Goal: Navigation & Orientation: Find specific page/section

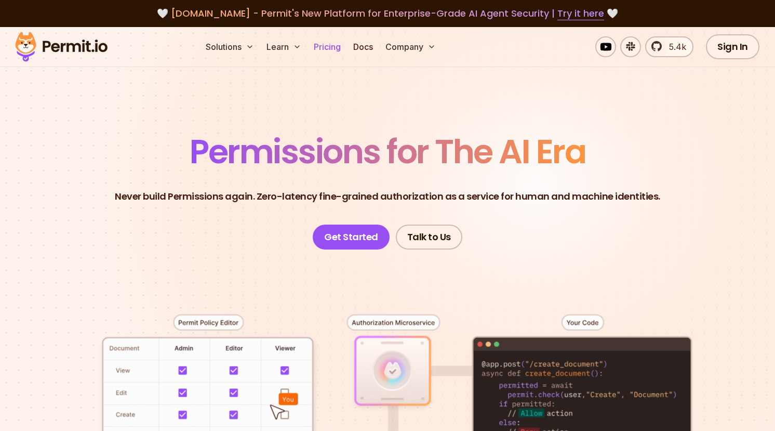
click at [341, 50] on link "Pricing" at bounding box center [327, 46] width 35 height 21
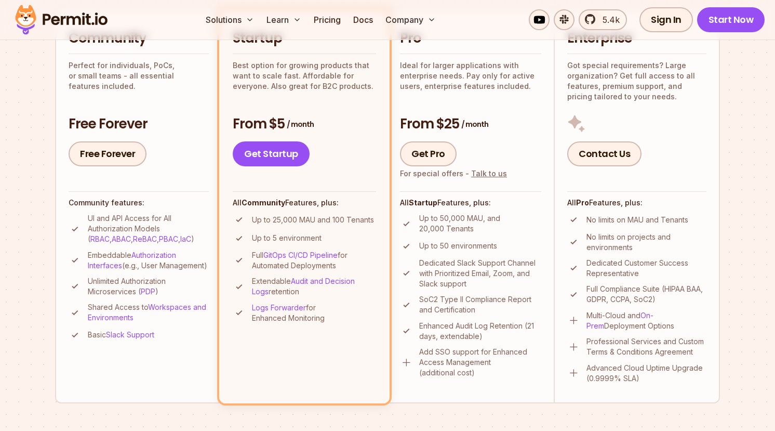
scroll to position [205, 0]
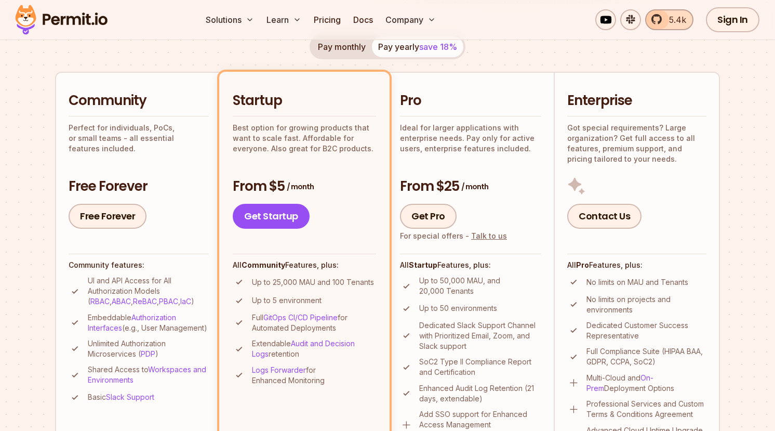
click at [671, 24] on span "5.4k" at bounding box center [674, 20] width 23 height 12
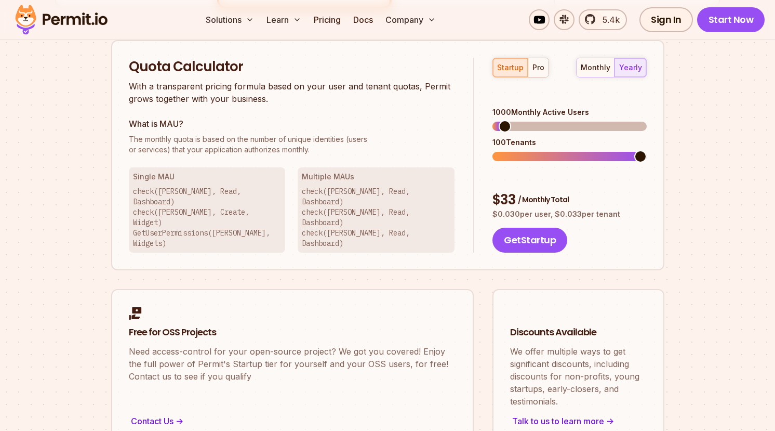
scroll to position [610, 0]
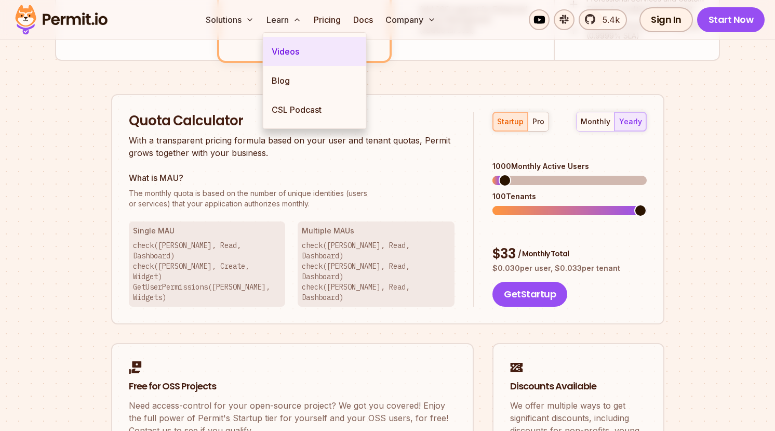
click at [288, 55] on link "Videos" at bounding box center [315, 51] width 103 height 29
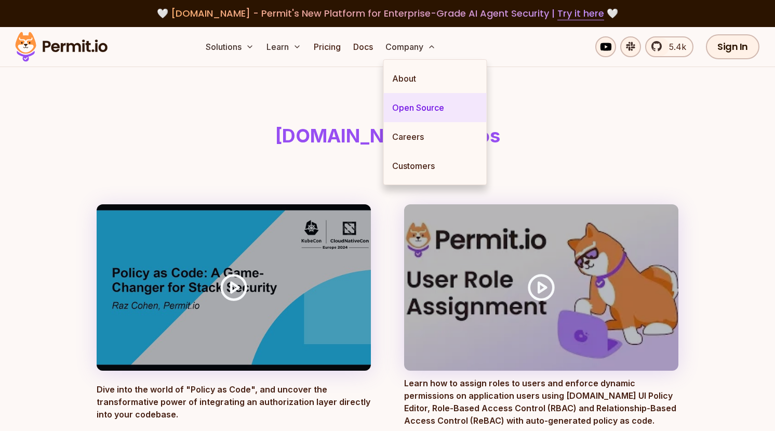
click at [440, 115] on link "Open Source" at bounding box center [435, 107] width 103 height 29
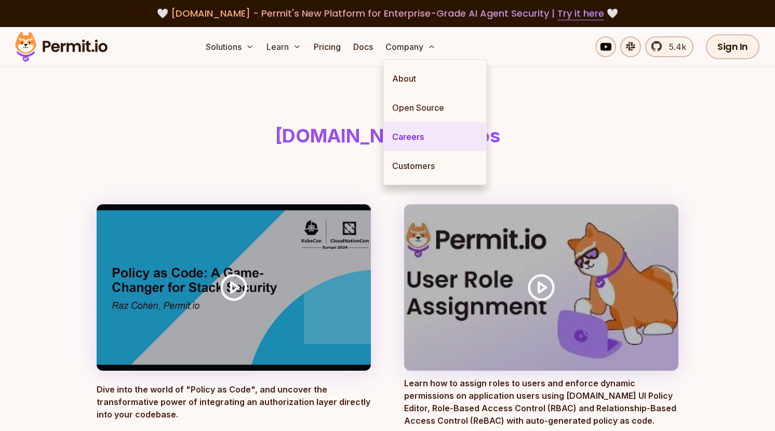
click at [427, 138] on link "Careers" at bounding box center [435, 136] width 103 height 29
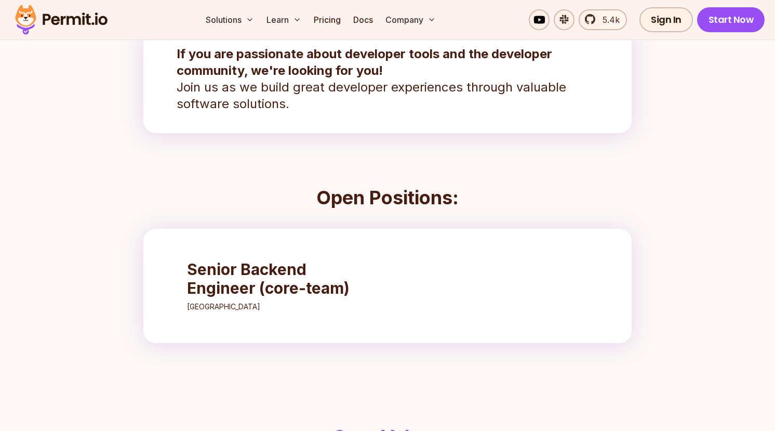
scroll to position [251, 0]
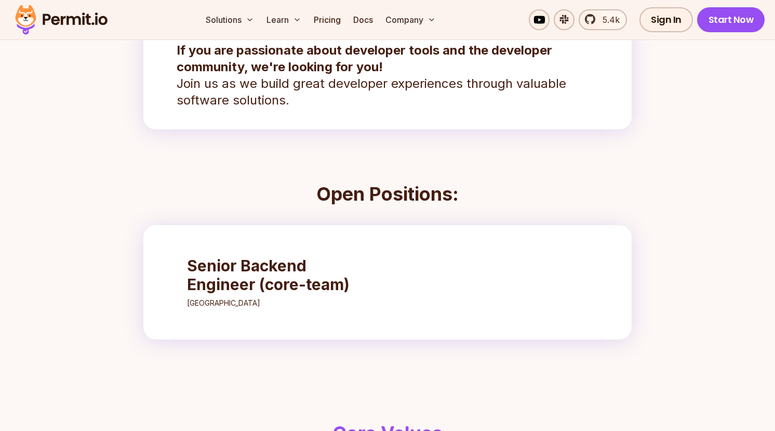
click at [283, 256] on link "Senior Backend Engineer (core-team) [GEOGRAPHIC_DATA]" at bounding box center [279, 282] width 205 height 73
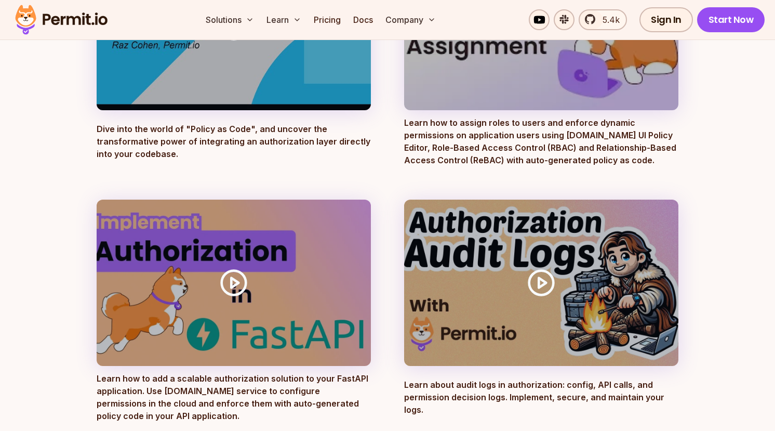
scroll to position [251, 0]
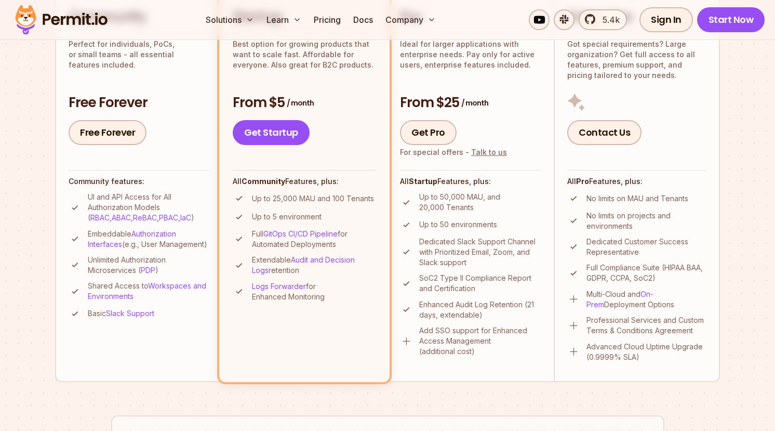
scroll to position [310, 0]
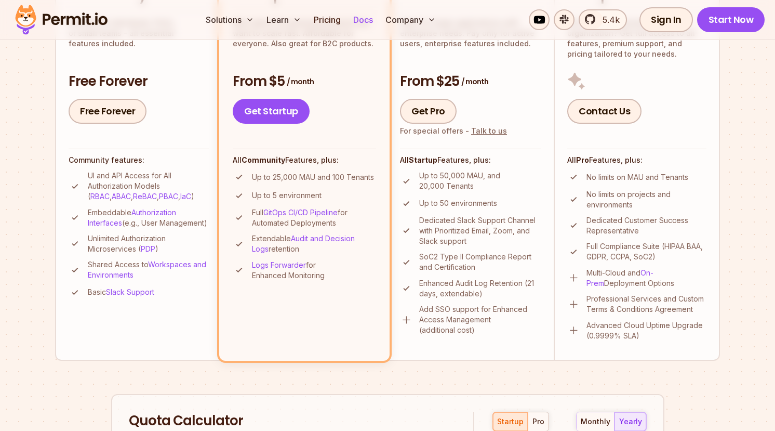
click at [371, 21] on link "Docs" at bounding box center [363, 19] width 28 height 21
